Goal: Information Seeking & Learning: Learn about a topic

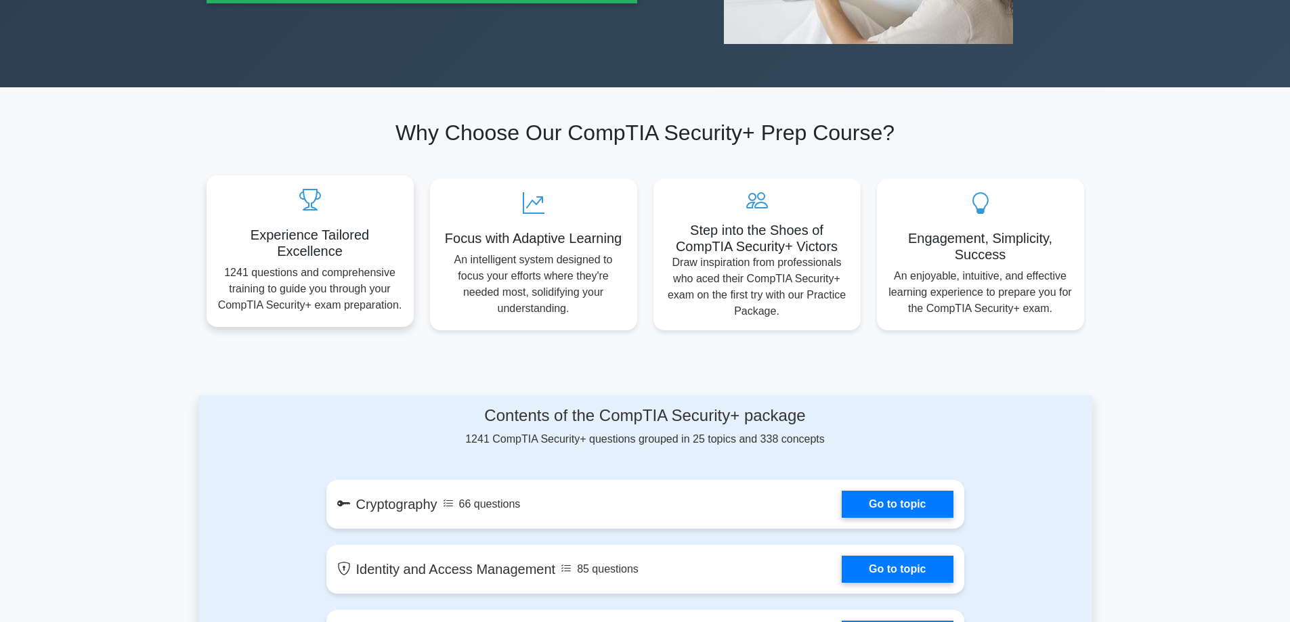
scroll to position [677, 0]
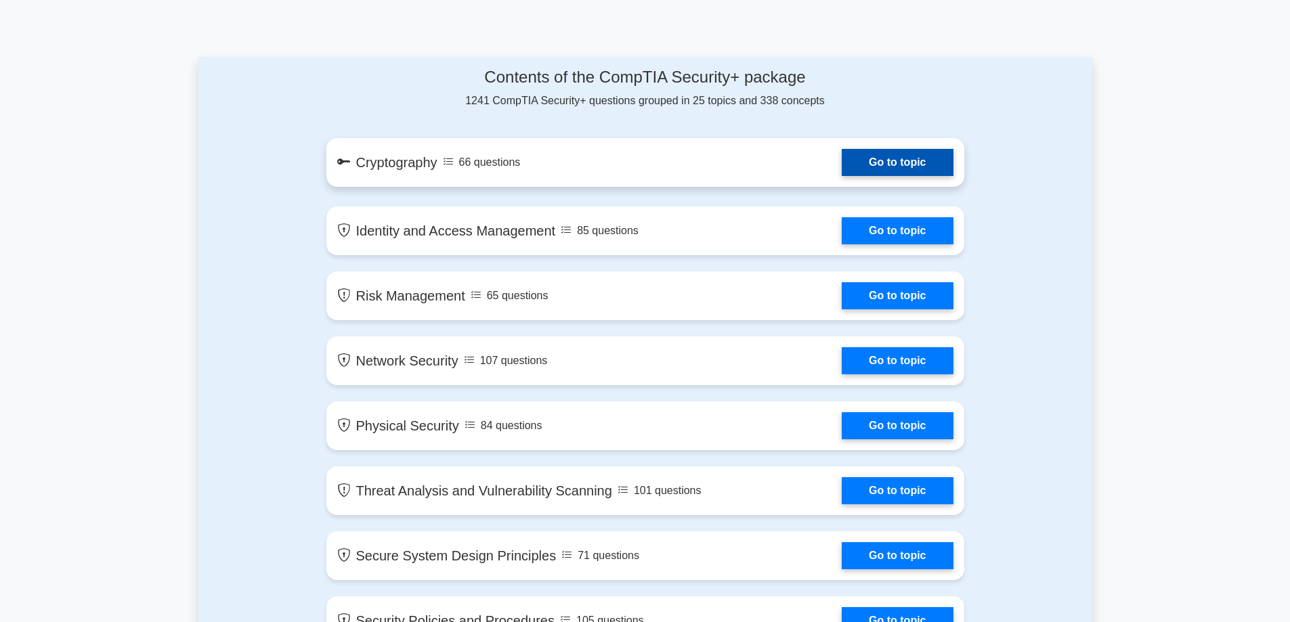
click at [842, 159] on link "Go to topic" at bounding box center [897, 162] width 111 height 27
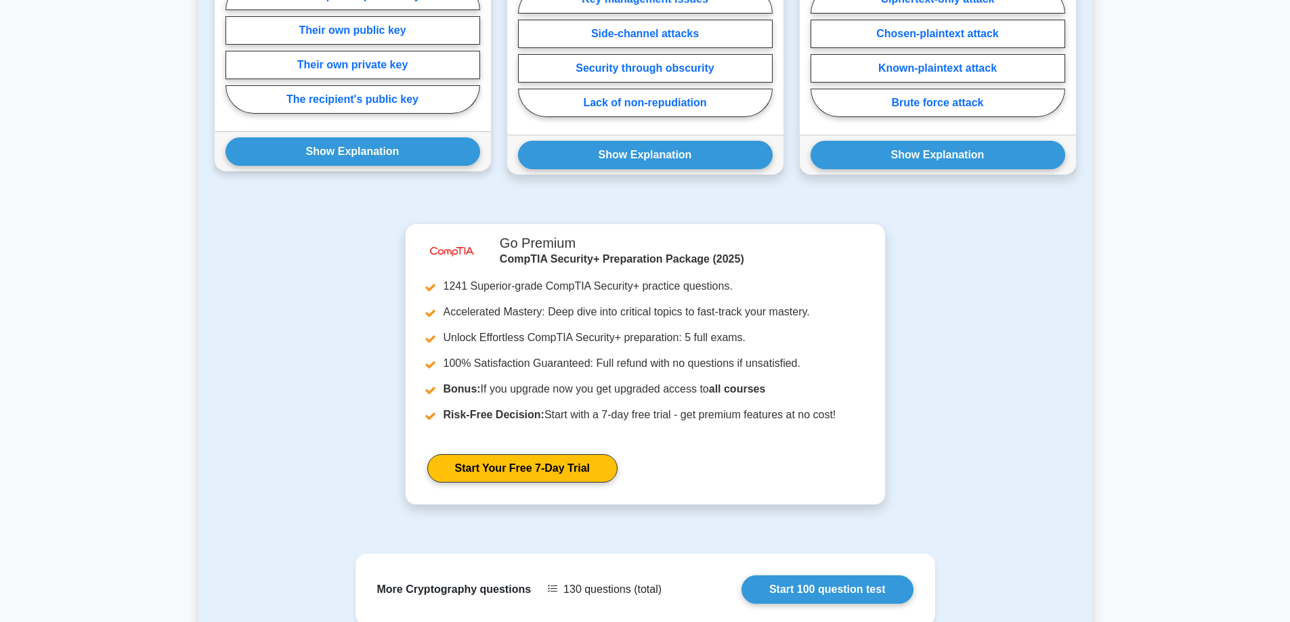
scroll to position [880, 0]
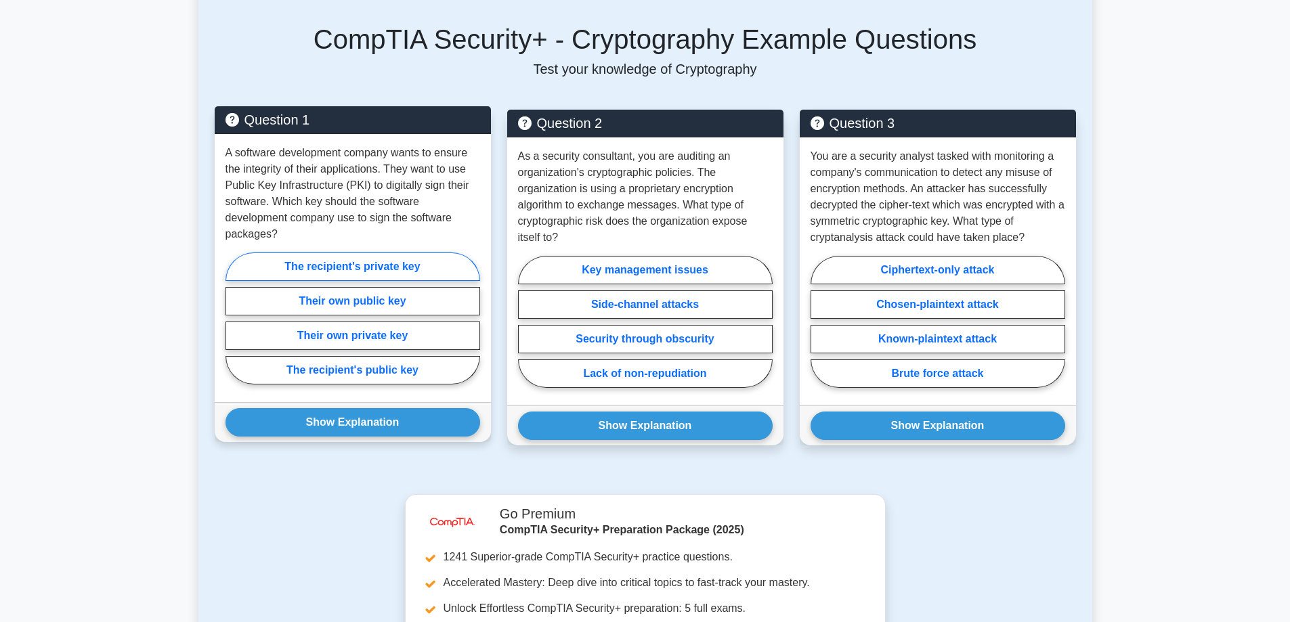
click at [335, 253] on label "The recipient's private key" at bounding box center [352, 267] width 255 height 28
click at [234, 318] on input "The recipient's private key" at bounding box center [229, 322] width 9 height 9
radio input "true"
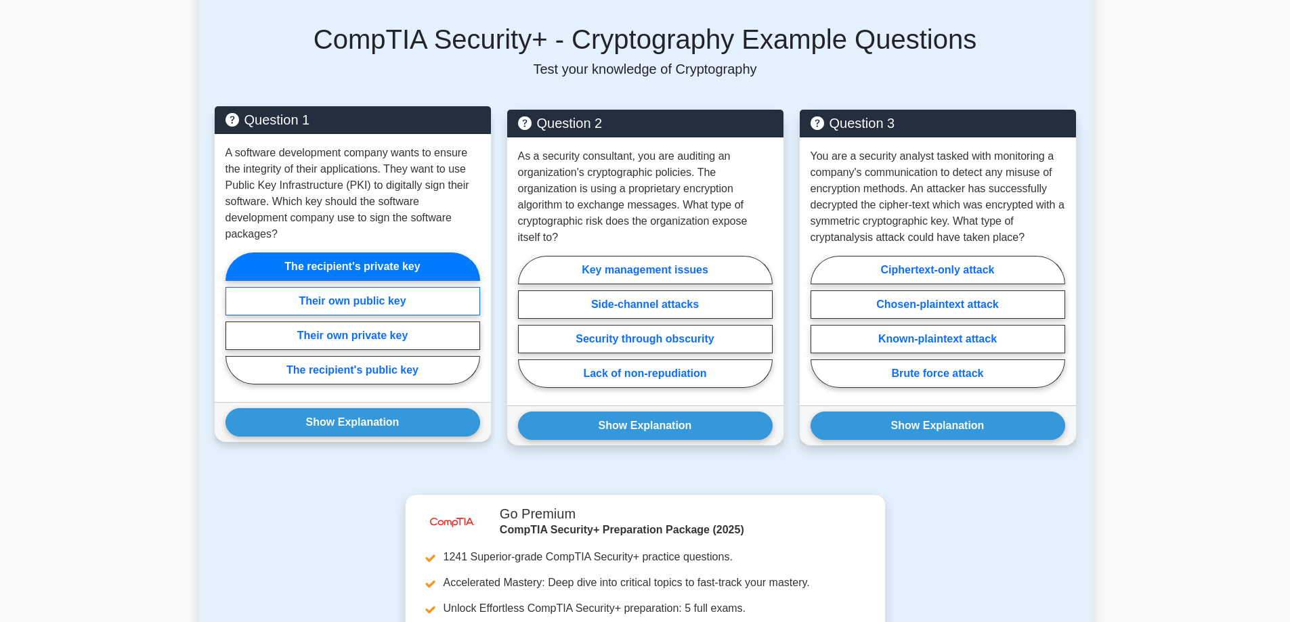
click at [340, 295] on label "Their own public key" at bounding box center [352, 301] width 255 height 28
click at [234, 318] on input "Their own public key" at bounding box center [229, 322] width 9 height 9
radio input "true"
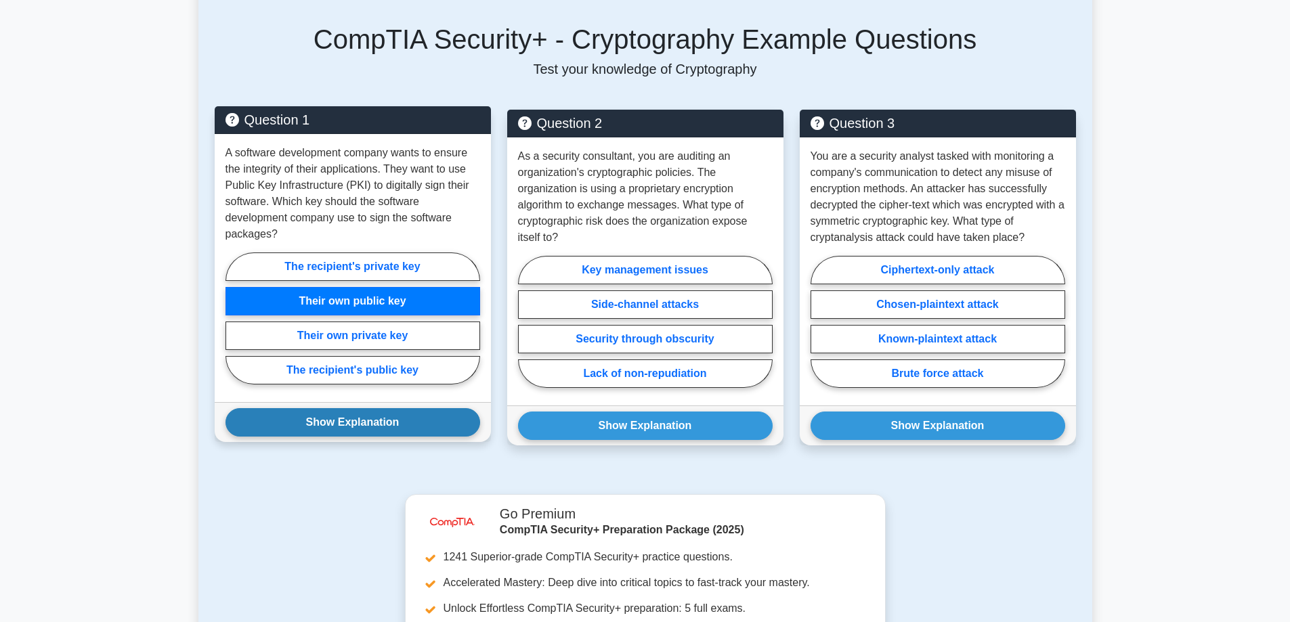
click at [342, 410] on button "Show Explanation" at bounding box center [352, 422] width 255 height 28
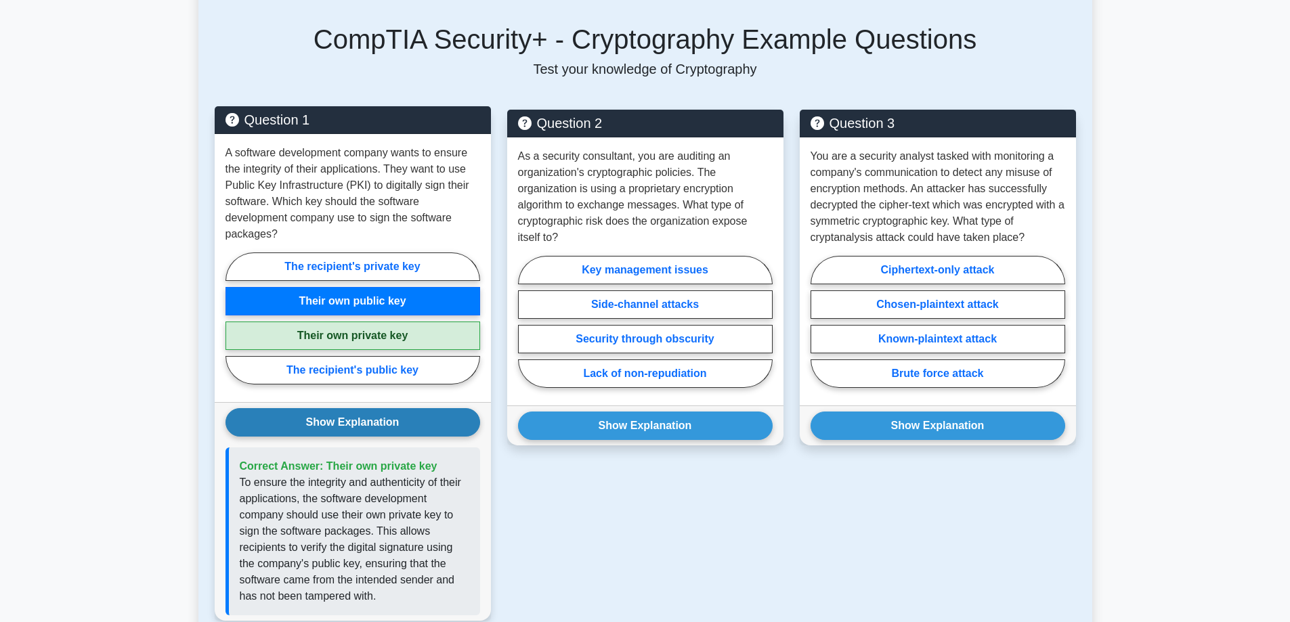
click at [342, 410] on button "Show Explanation" at bounding box center [352, 422] width 255 height 28
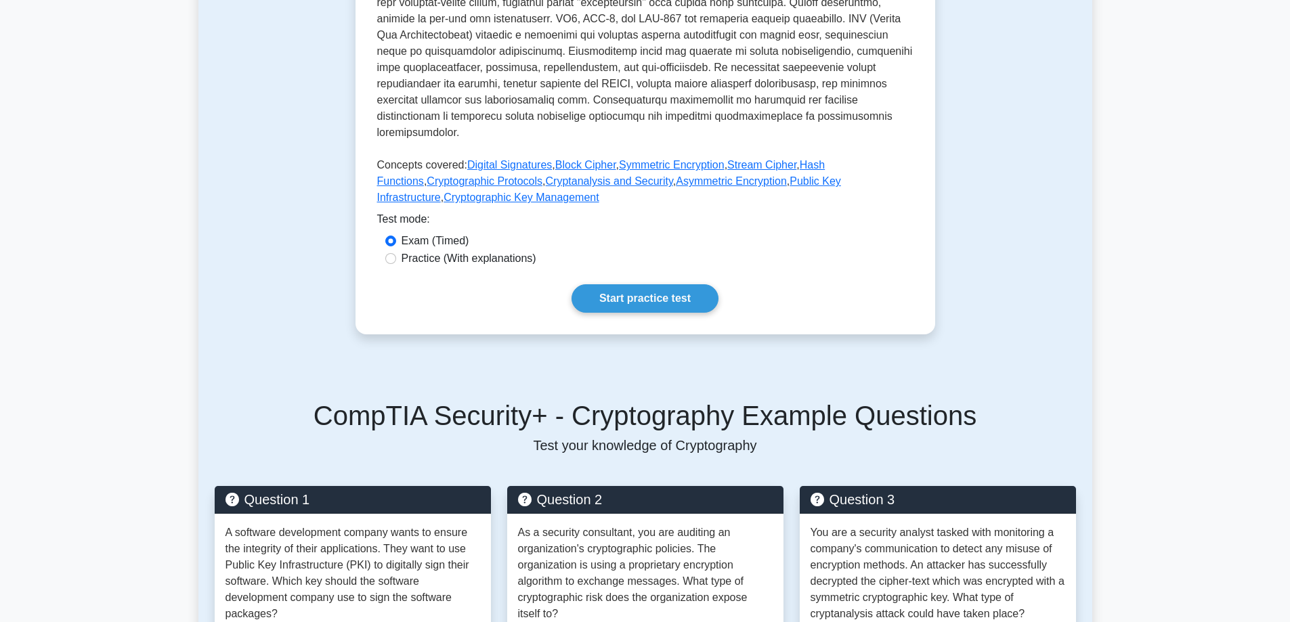
scroll to position [474, 0]
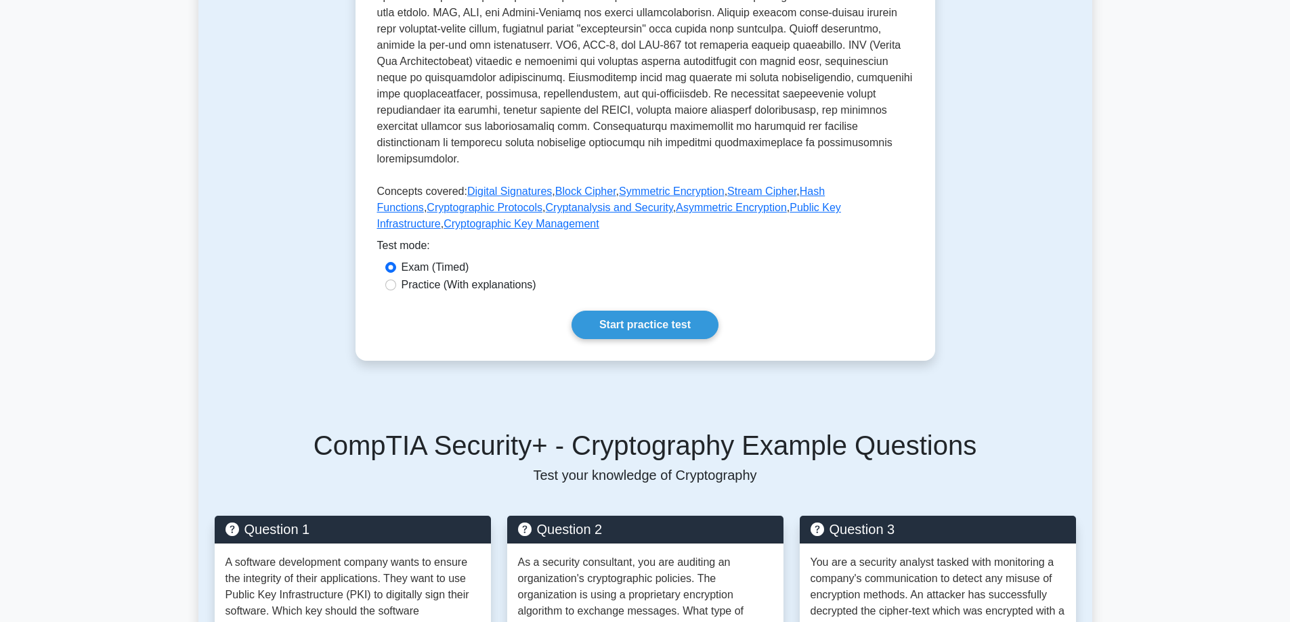
click at [439, 277] on label "Practice (With explanations)" at bounding box center [469, 285] width 135 height 16
click at [396, 280] on input "Practice (With explanations)" at bounding box center [390, 285] width 11 height 11
radio input "true"
click at [418, 259] on label "Exam (Timed)" at bounding box center [436, 267] width 68 height 16
click at [396, 262] on input "Exam (Timed)" at bounding box center [390, 267] width 11 height 11
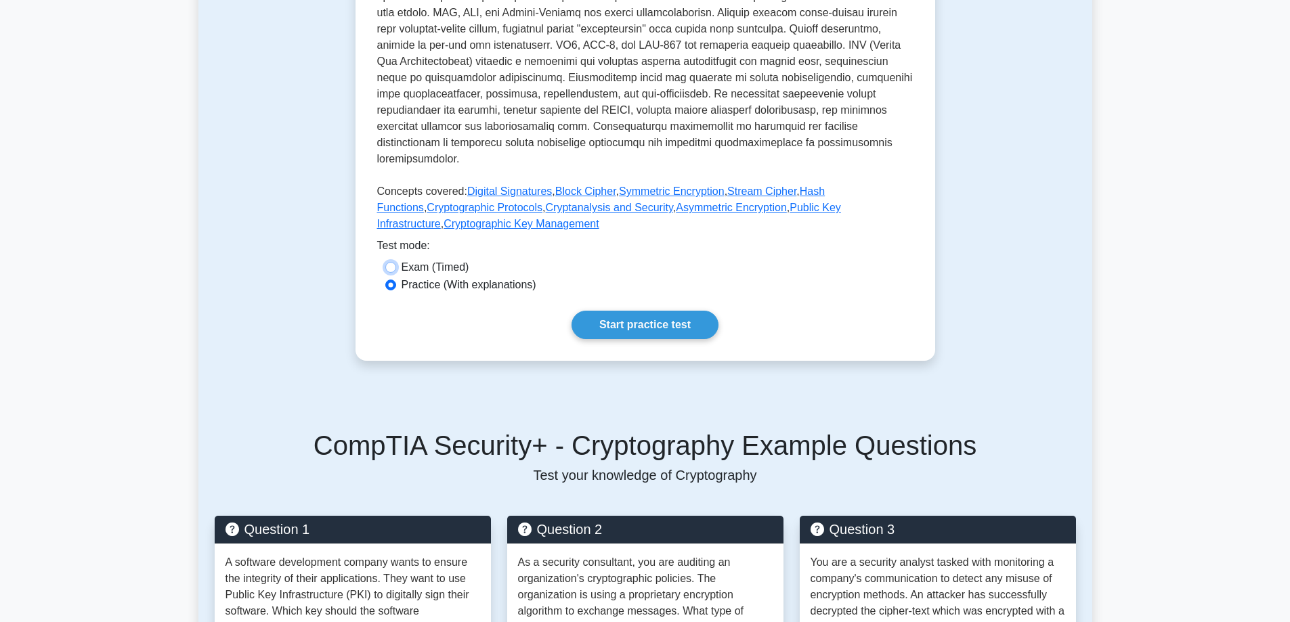
radio input "true"
click at [651, 311] on link "Start practice test" at bounding box center [644, 325] width 147 height 28
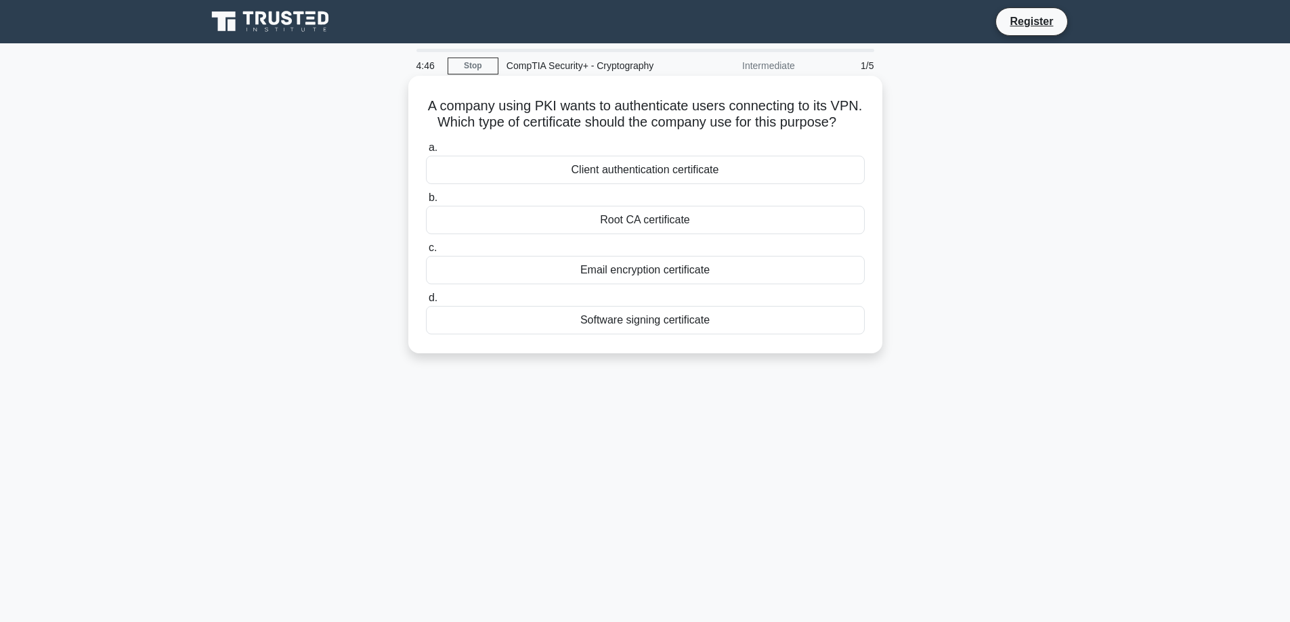
click at [613, 184] on div "Client authentication certificate" at bounding box center [645, 170] width 439 height 28
click at [426, 152] on input "a. Client authentication certificate" at bounding box center [426, 148] width 0 height 9
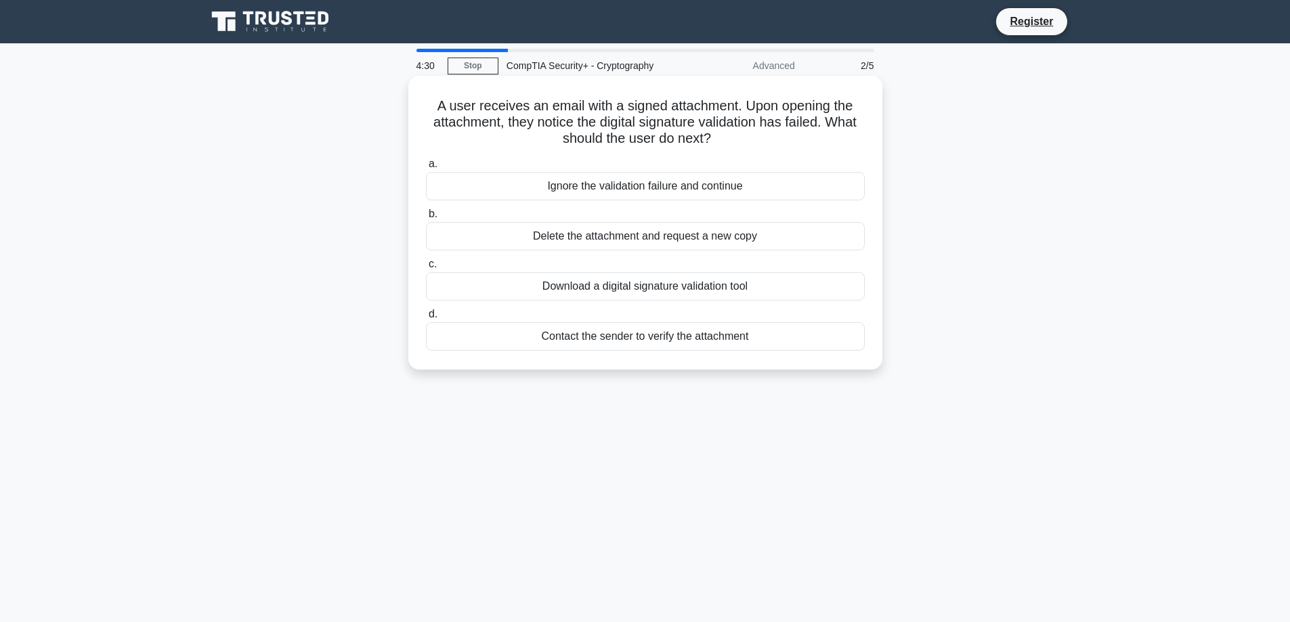
click at [646, 336] on div "Contact the sender to verify the attachment" at bounding box center [645, 336] width 439 height 28
click at [426, 319] on input "d. Contact the sender to verify the attachment" at bounding box center [426, 314] width 0 height 9
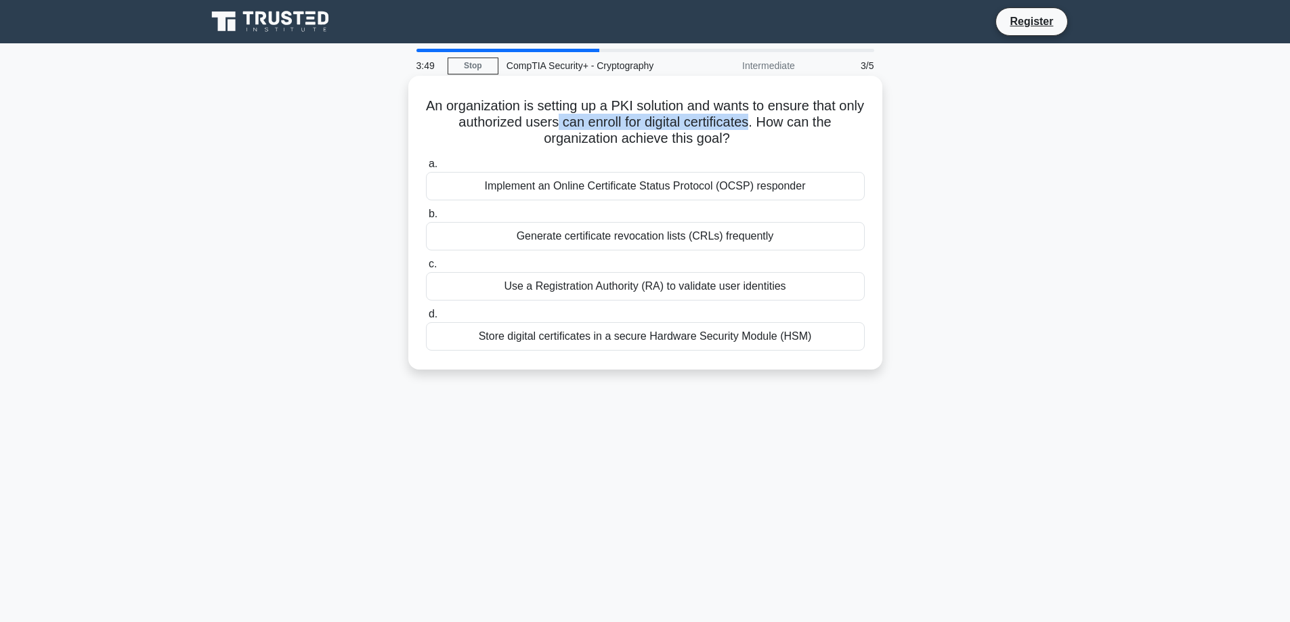
drag, startPoint x: 570, startPoint y: 120, endPoint x: 769, endPoint y: 124, distance: 199.1
click at [769, 124] on h5 "An organization is setting up a PKI solution and wants to ensure that only auth…" at bounding box center [645, 123] width 441 height 50
click at [760, 131] on div at bounding box center [760, 131] width 0 height 0
click at [545, 104] on h5 "An organization is setting up a PKI solution and wants to ensure that only auth…" at bounding box center [645, 123] width 441 height 50
click at [576, 289] on div "Use a Registration Authority (RA) to validate user identities" at bounding box center [645, 286] width 439 height 28
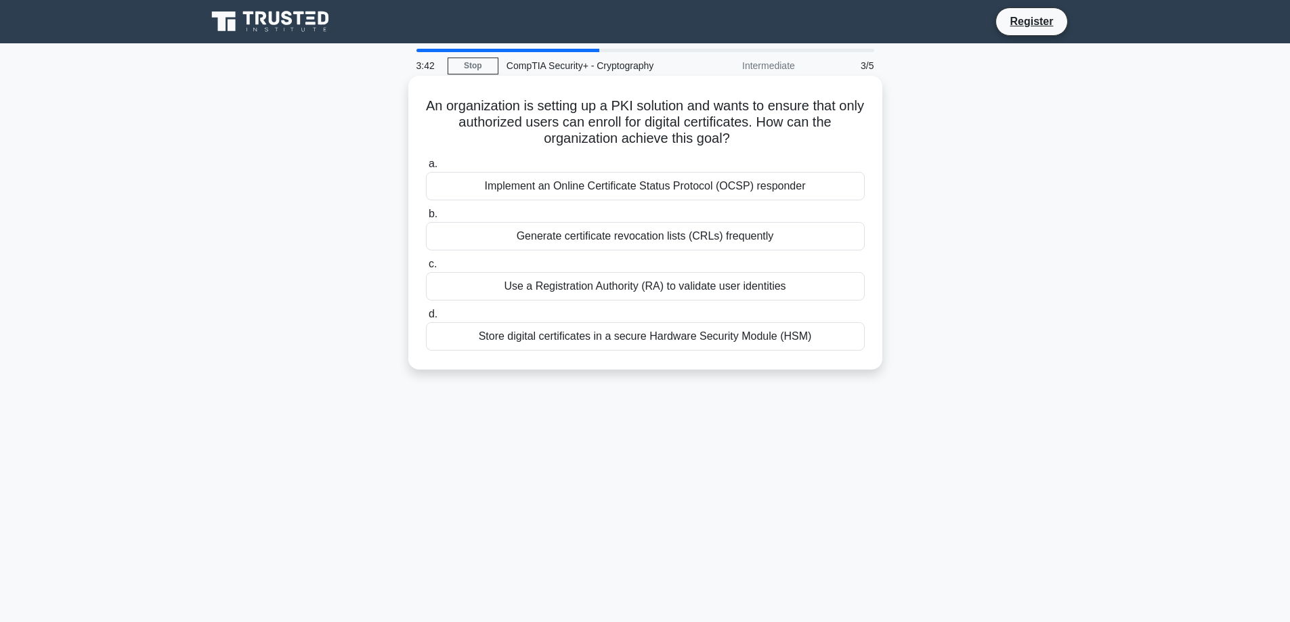
click at [426, 269] on input "c. Use a Registration Authority (RA) to validate user identities" at bounding box center [426, 264] width 0 height 9
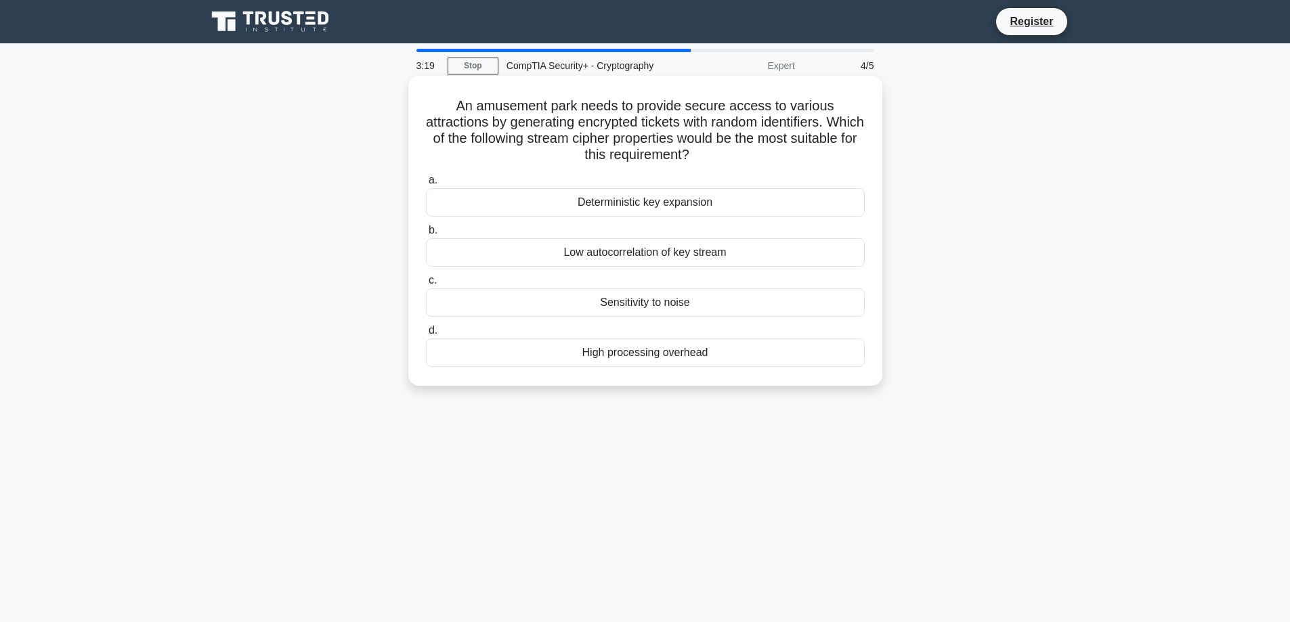
click at [578, 214] on div "Deterministic key expansion" at bounding box center [645, 202] width 439 height 28
click at [426, 185] on input "a. Deterministic key expansion" at bounding box center [426, 180] width 0 height 9
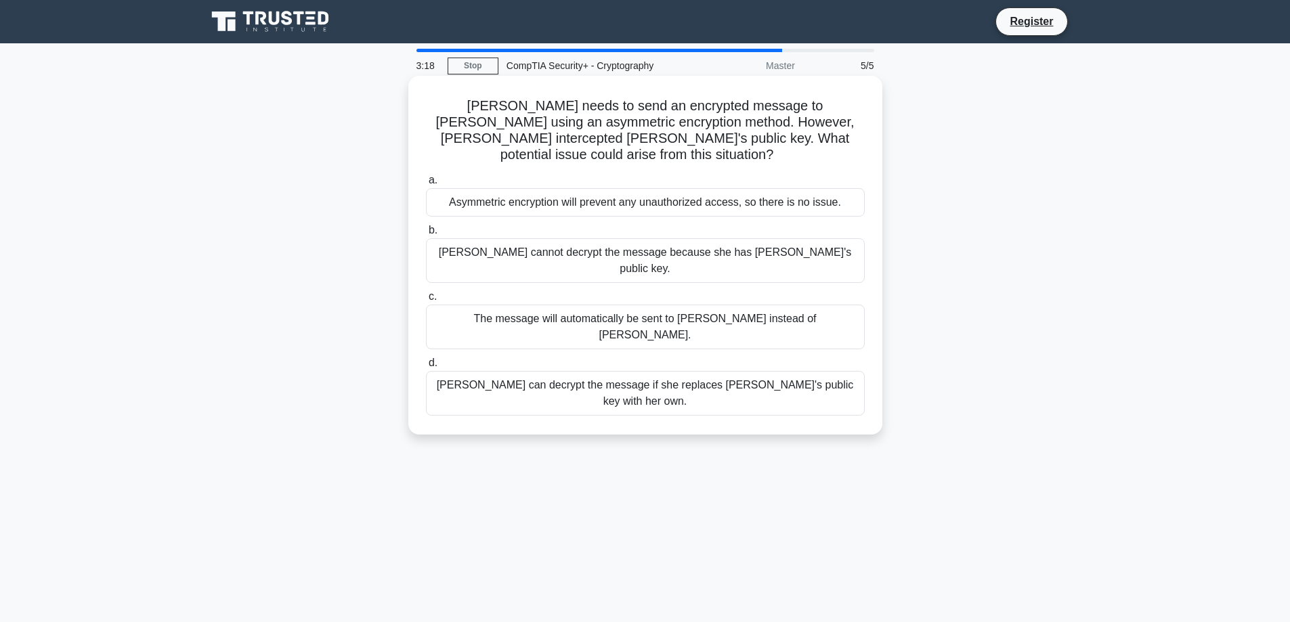
click at [574, 198] on div "Asymmetric encryption will prevent any unauthorized access, so there is no issu…" at bounding box center [645, 202] width 439 height 28
click at [426, 185] on input "a. Asymmetric encryption will prevent any unauthorized access, so there is no i…" at bounding box center [426, 180] width 0 height 9
